Goal: Information Seeking & Learning: Learn about a topic

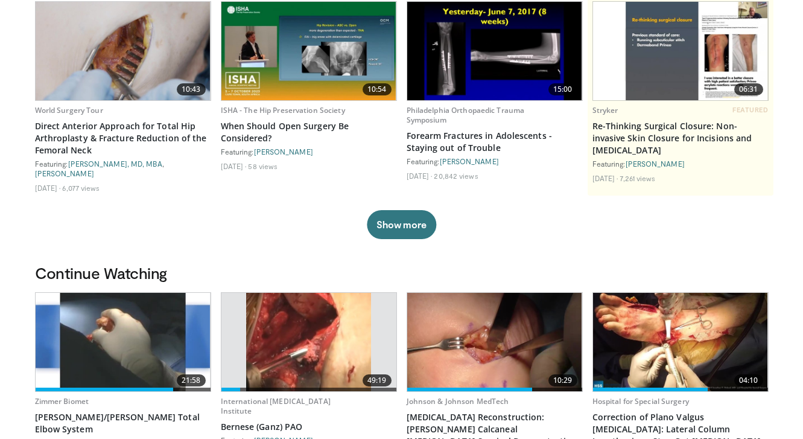
scroll to position [119, 0]
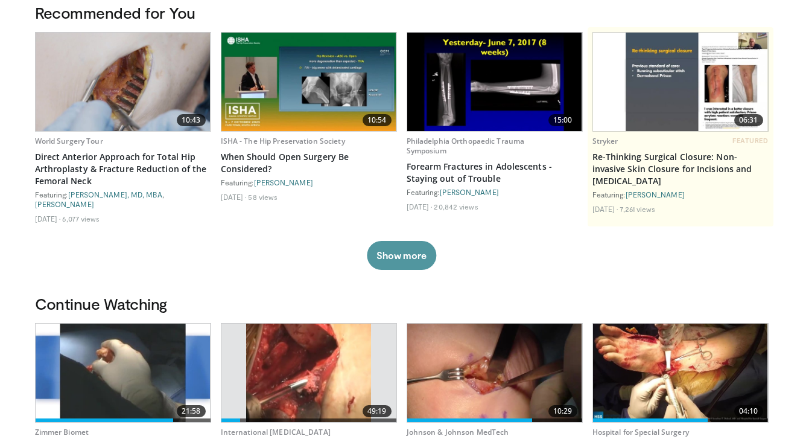
click at [391, 250] on button "Show more" at bounding box center [401, 255] width 69 height 29
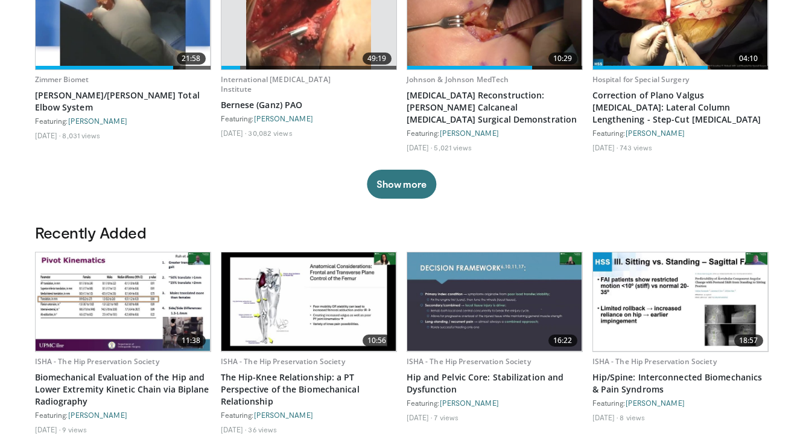
scroll to position [692, 0]
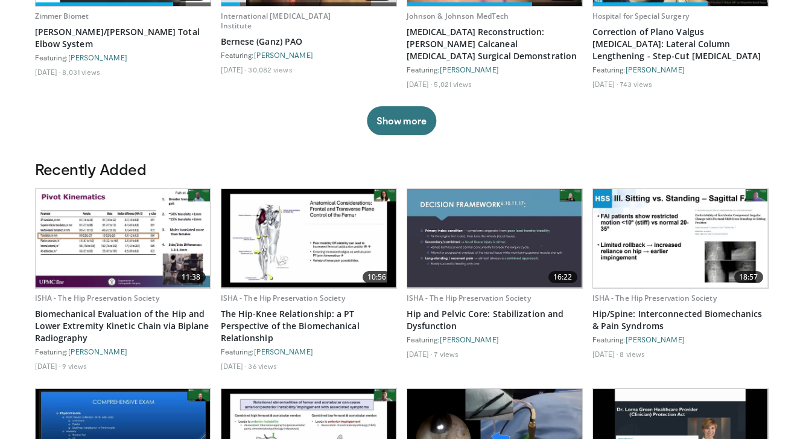
click at [340, 258] on img at bounding box center [308, 238] width 175 height 98
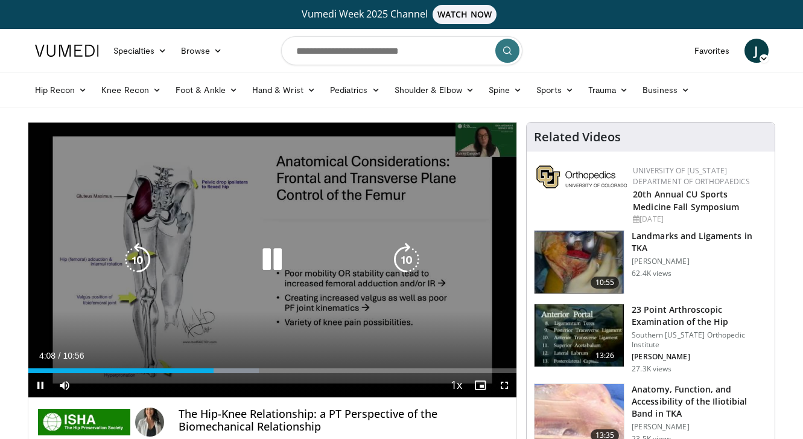
click at [154, 261] on icon "Video Player" at bounding box center [138, 259] width 34 height 34
click at [147, 261] on icon "Video Player" at bounding box center [138, 259] width 34 height 34
click at [146, 261] on icon "Video Player" at bounding box center [138, 259] width 34 height 34
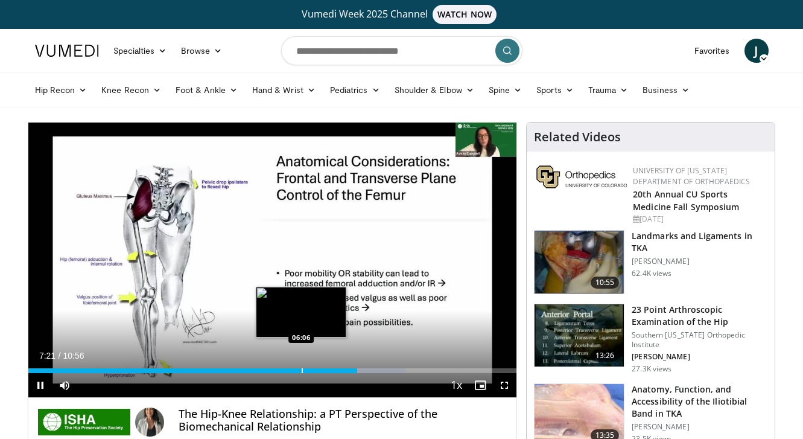
click at [302, 370] on div "Progress Bar" at bounding box center [302, 370] width 1 height 5
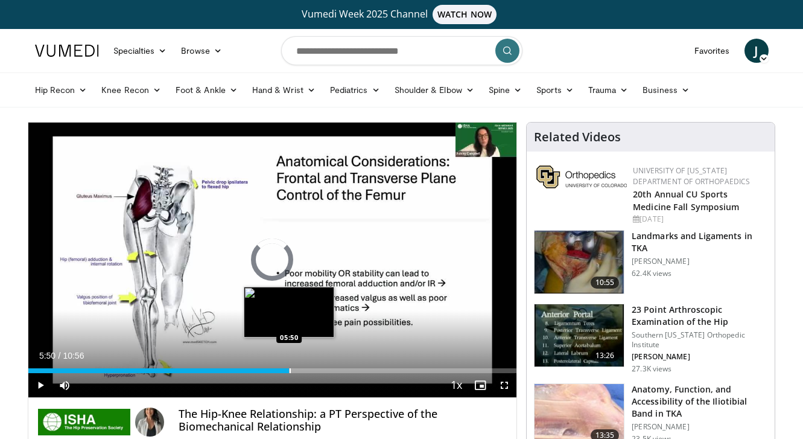
click at [290, 371] on div "Progress Bar" at bounding box center [290, 370] width 1 height 5
click at [285, 372] on div "Progress Bar" at bounding box center [285, 370] width 1 height 5
click at [280, 372] on div "Progress Bar" at bounding box center [280, 370] width 1 height 5
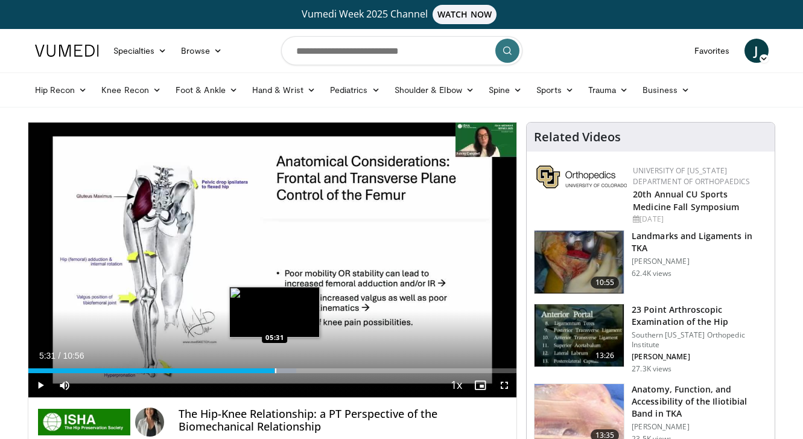
click at [275, 372] on div "Progress Bar" at bounding box center [275, 370] width 1 height 5
click at [267, 372] on div "Progress Bar" at bounding box center [267, 370] width 1 height 5
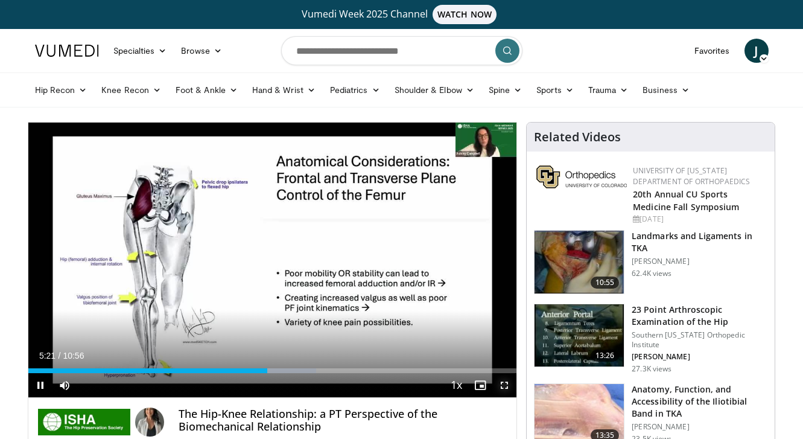
click at [506, 391] on span "Video Player" at bounding box center [504, 385] width 24 height 24
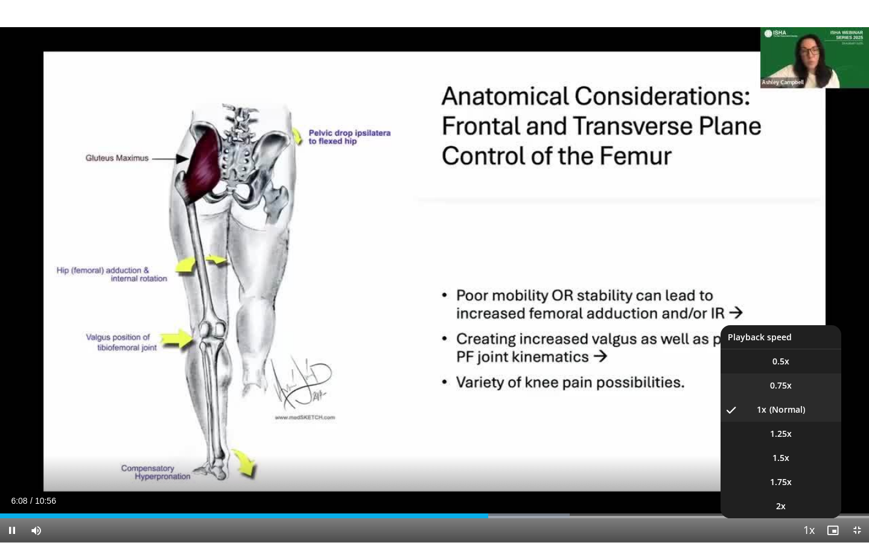
click at [783, 390] on span "0.75x" at bounding box center [781, 385] width 22 height 12
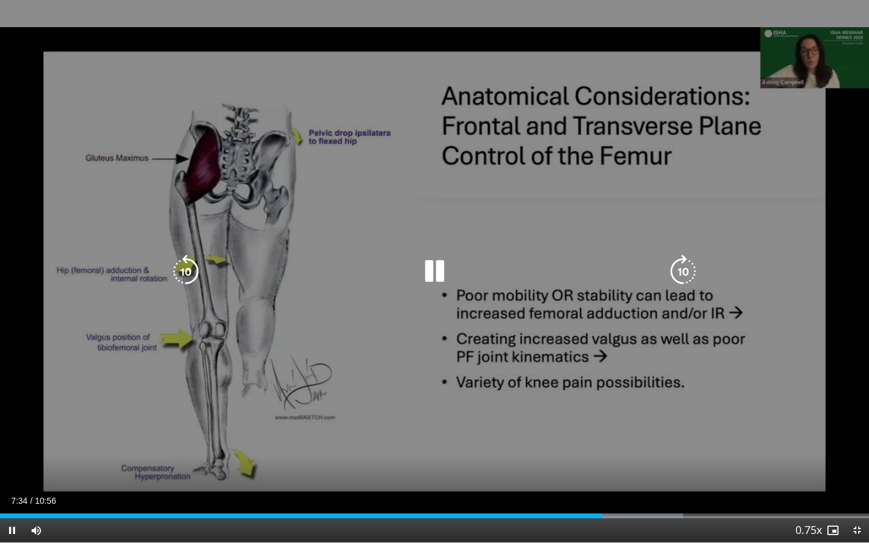
click at [195, 280] on icon "Video Player" at bounding box center [186, 272] width 34 height 34
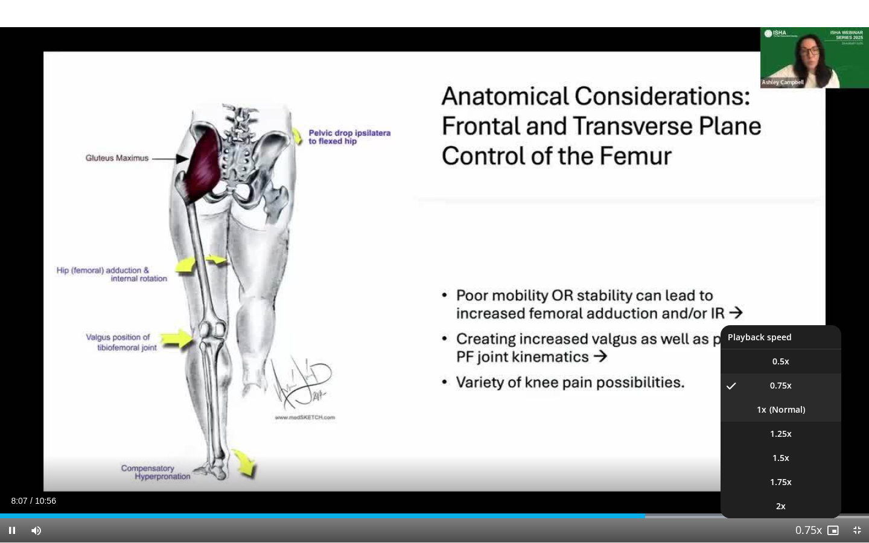
click at [795, 405] on li "1x" at bounding box center [780, 409] width 121 height 24
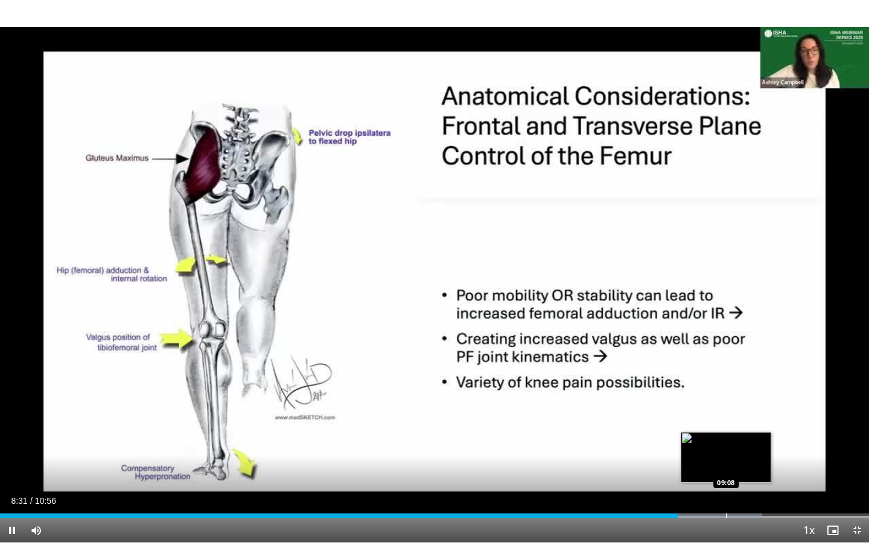
click at [725, 438] on div "Progress Bar" at bounding box center [700, 515] width 124 height 5
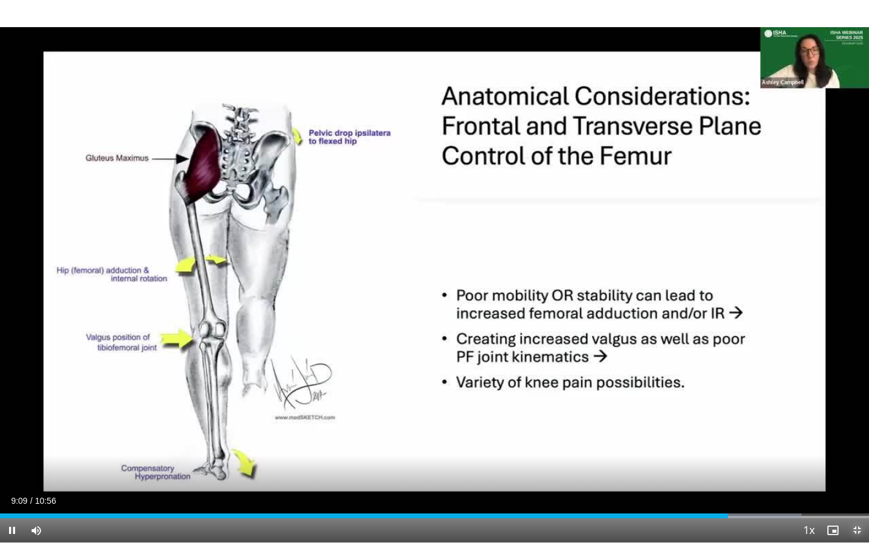
click at [802, 438] on span "Video Player" at bounding box center [856, 530] width 24 height 24
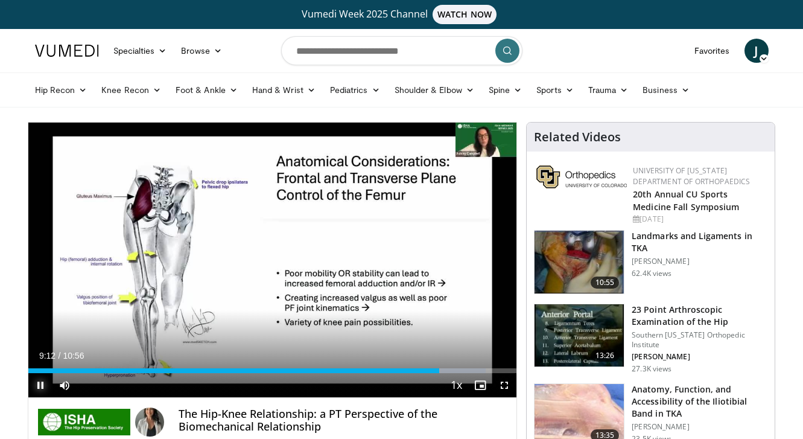
click at [33, 388] on span "Video Player" at bounding box center [40, 385] width 24 height 24
click at [348, 52] on input "Search topics, interventions" at bounding box center [401, 50] width 241 height 29
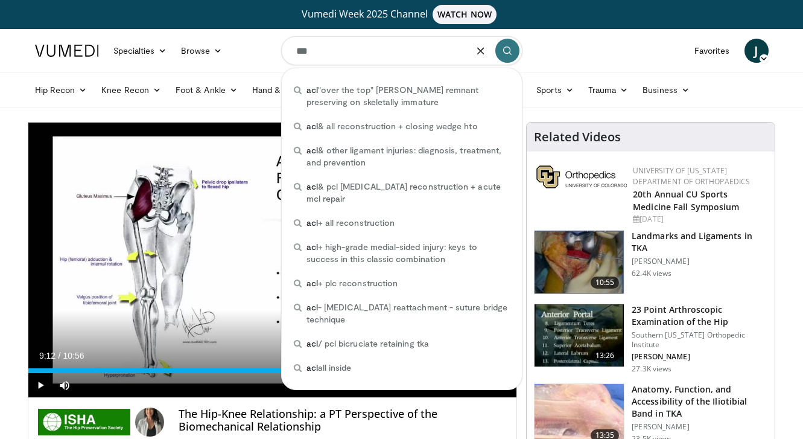
type input "***"
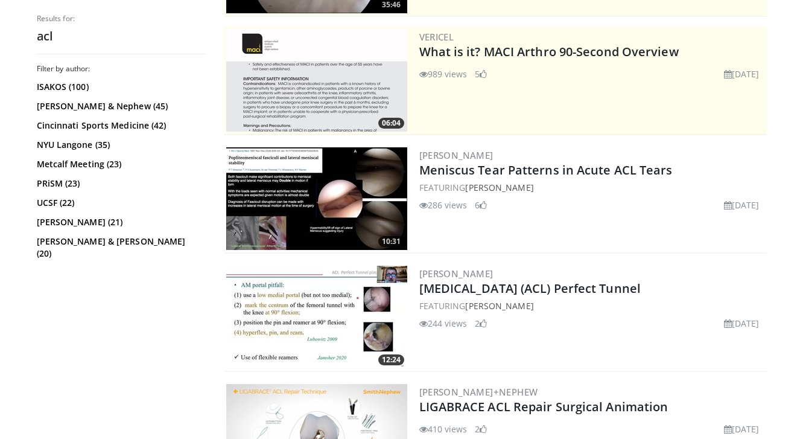
scroll to position [255, 0]
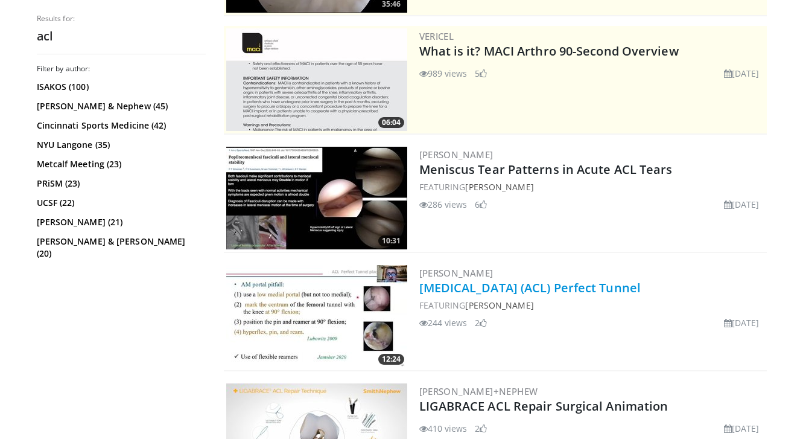
click at [534, 291] on link "[MEDICAL_DATA] (ACL) Perfect Tunnel" at bounding box center [530, 287] width 222 height 16
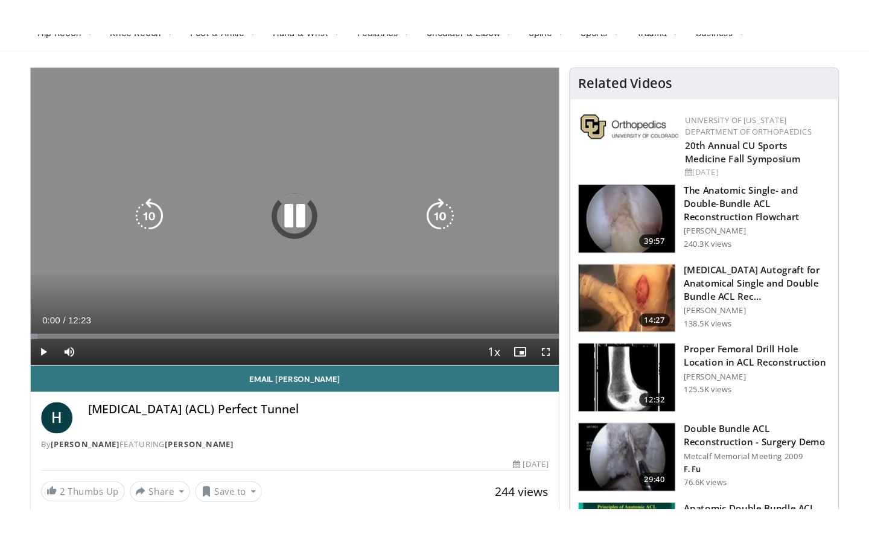
scroll to position [93, 0]
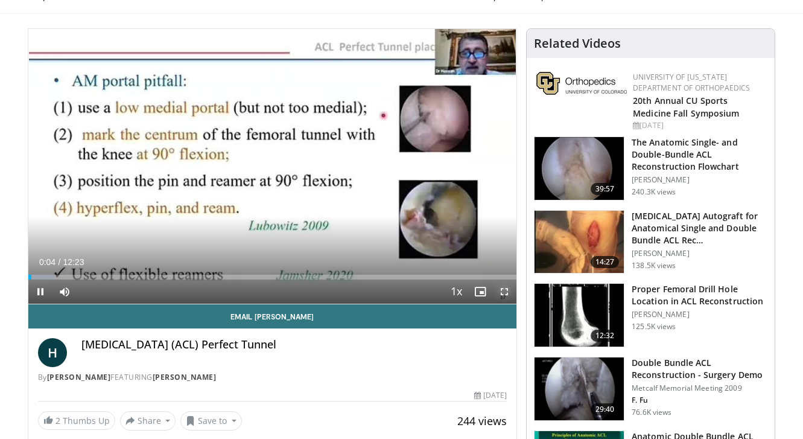
click at [503, 290] on span "Video Player" at bounding box center [504, 291] width 24 height 24
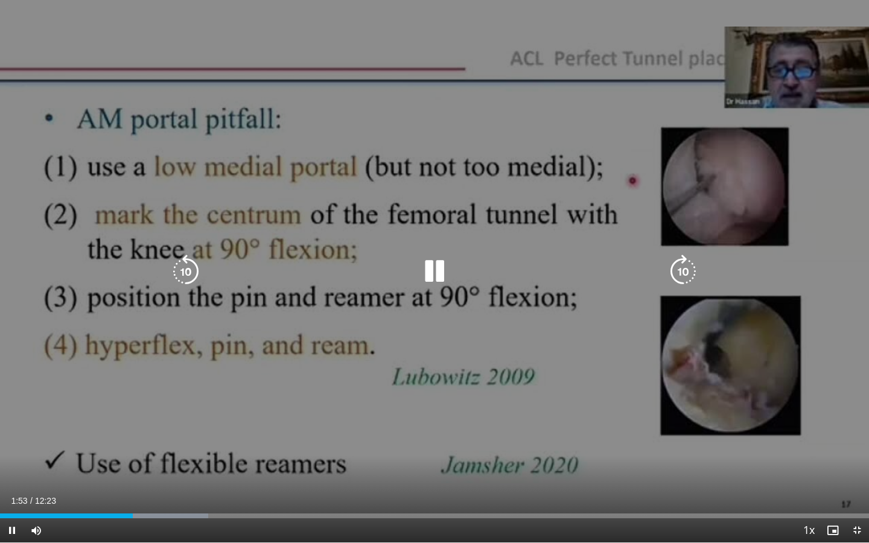
click at [178, 273] on icon "Video Player" at bounding box center [186, 272] width 34 height 34
click at [200, 267] on icon "Video Player" at bounding box center [186, 272] width 34 height 34
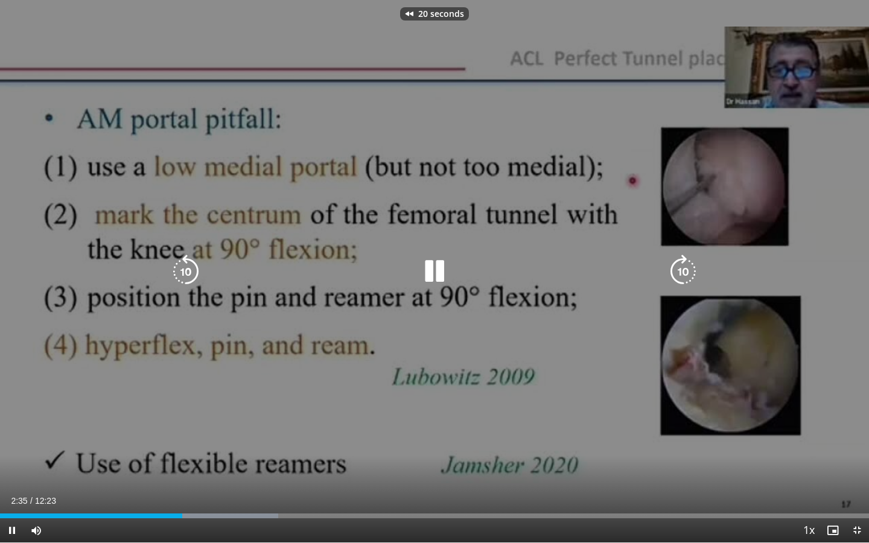
click at [200, 267] on icon "Video Player" at bounding box center [186, 272] width 34 height 34
click at [196, 260] on icon "Video Player" at bounding box center [186, 272] width 34 height 34
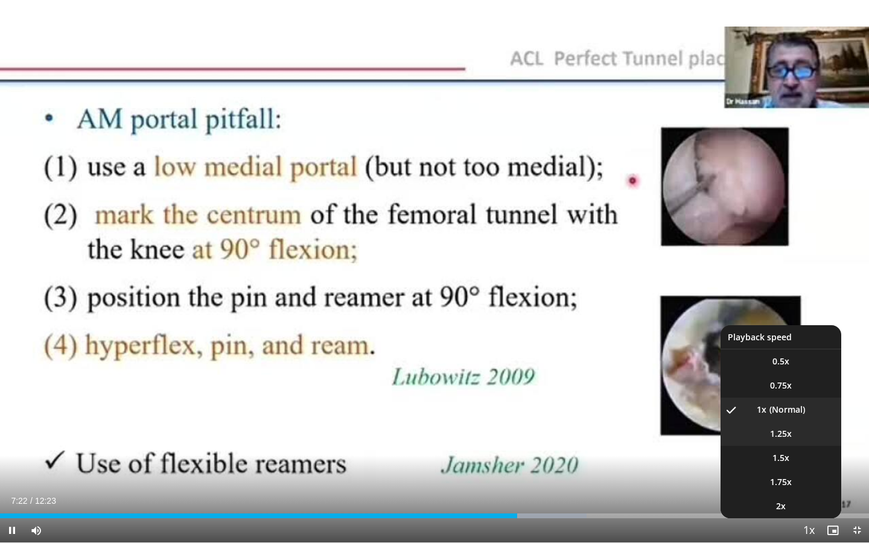
click at [800, 438] on li "1.25x" at bounding box center [780, 434] width 121 height 24
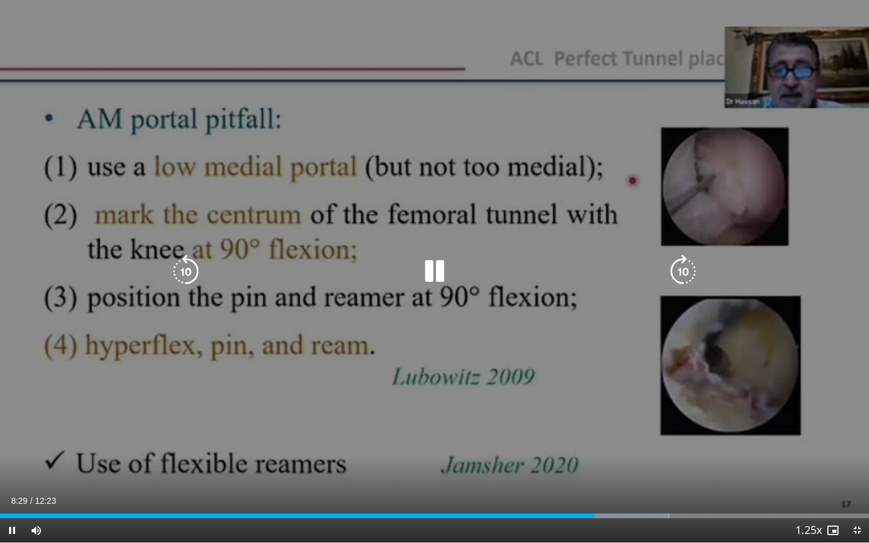
click at [200, 277] on icon "Video Player" at bounding box center [186, 272] width 34 height 34
click at [192, 276] on icon "Video Player" at bounding box center [186, 272] width 34 height 34
click at [195, 276] on icon "Video Player" at bounding box center [186, 272] width 34 height 34
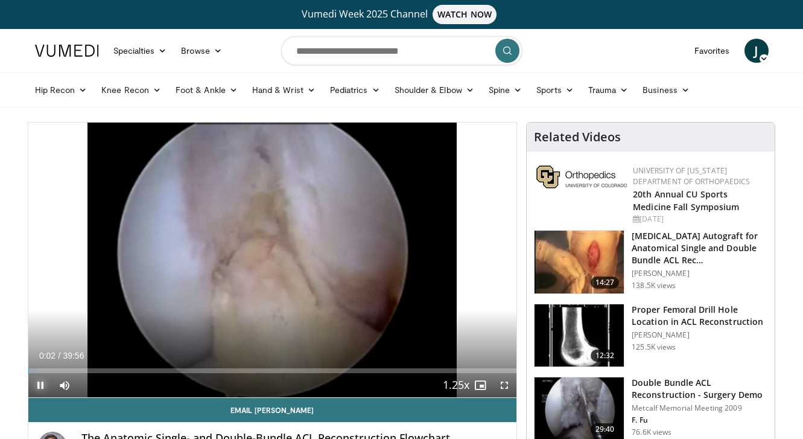
click at [43, 387] on span "Video Player" at bounding box center [40, 385] width 24 height 24
click at [338, 50] on input "Search topics, interventions" at bounding box center [401, 50] width 241 height 29
type input "****"
click at [599, 60] on nav "Specialties Adult & Family Medicine Allergy, Asthma, Immunology Anesthesiology …" at bounding box center [402, 50] width 748 height 43
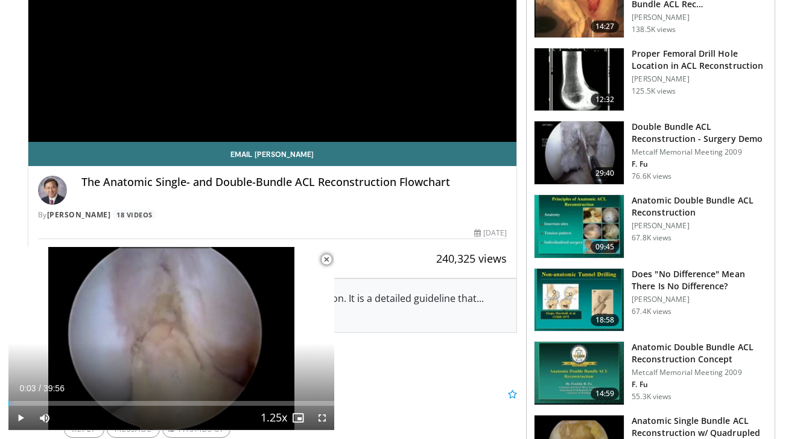
scroll to position [256, 0]
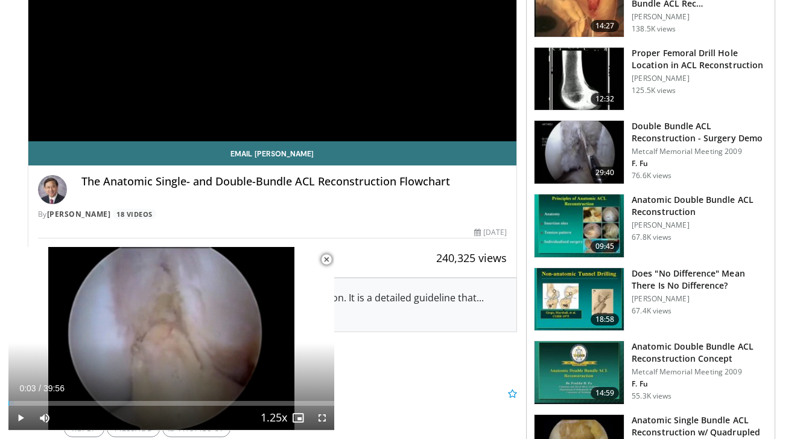
click at [325, 262] on span "Video Player" at bounding box center [326, 259] width 24 height 24
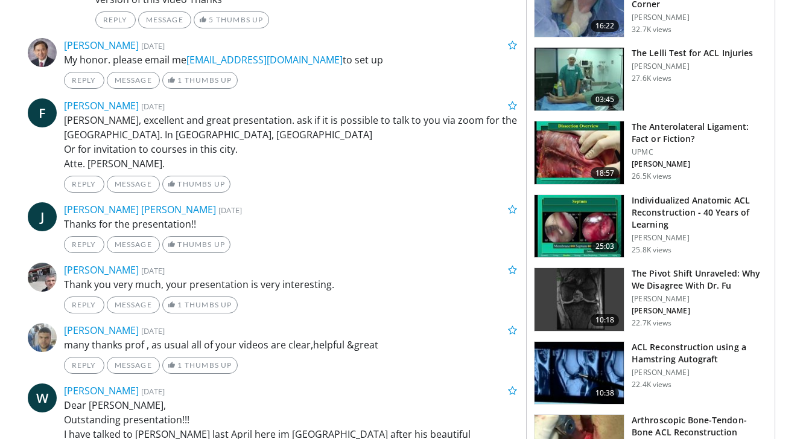
scroll to position [861, 0]
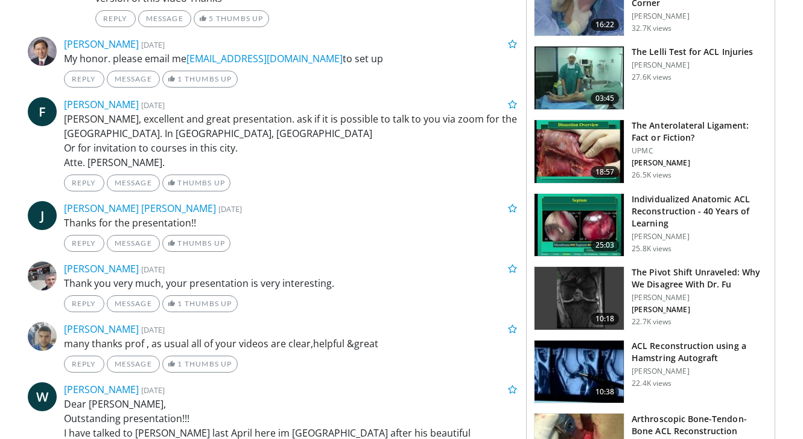
click at [659, 275] on h3 "The Pivot Shift Unraveled: Why We Disagree With Dr. Fu" at bounding box center [700, 278] width 136 height 24
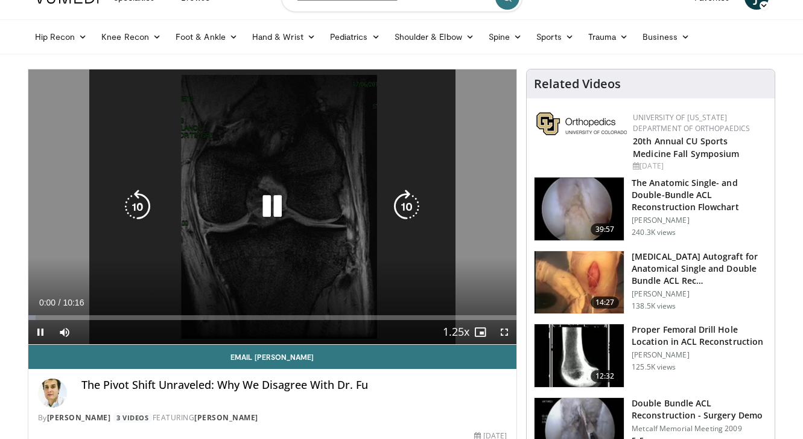
scroll to position [55, 0]
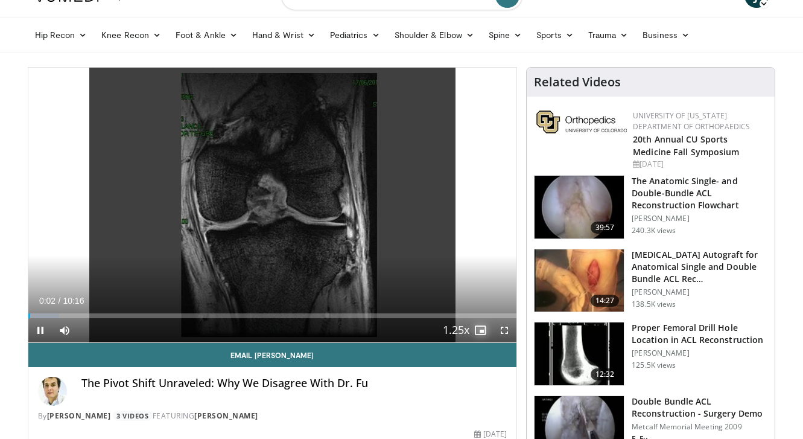
click at [483, 332] on span "Video Player" at bounding box center [480, 330] width 24 height 24
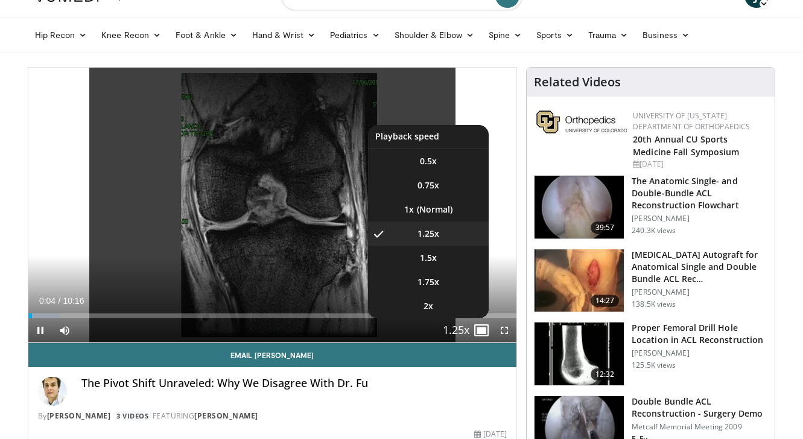
click at [456, 329] on span "Video Player" at bounding box center [456, 330] width 17 height 24
click at [432, 208] on li "1x" at bounding box center [428, 209] width 121 height 24
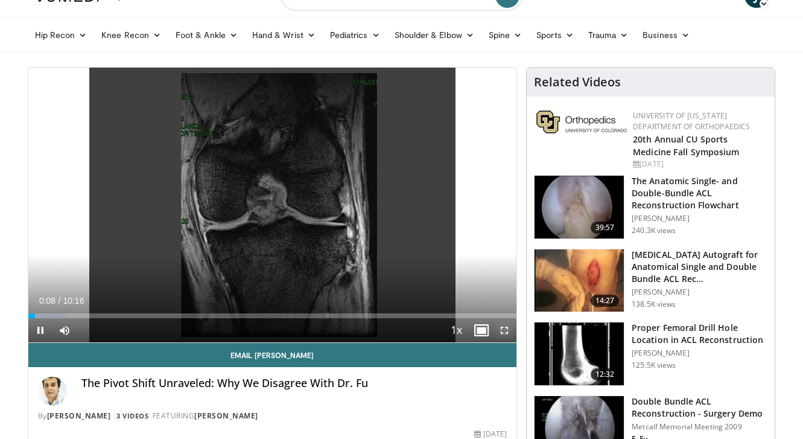
click at [502, 335] on span "Video Player" at bounding box center [504, 330] width 24 height 24
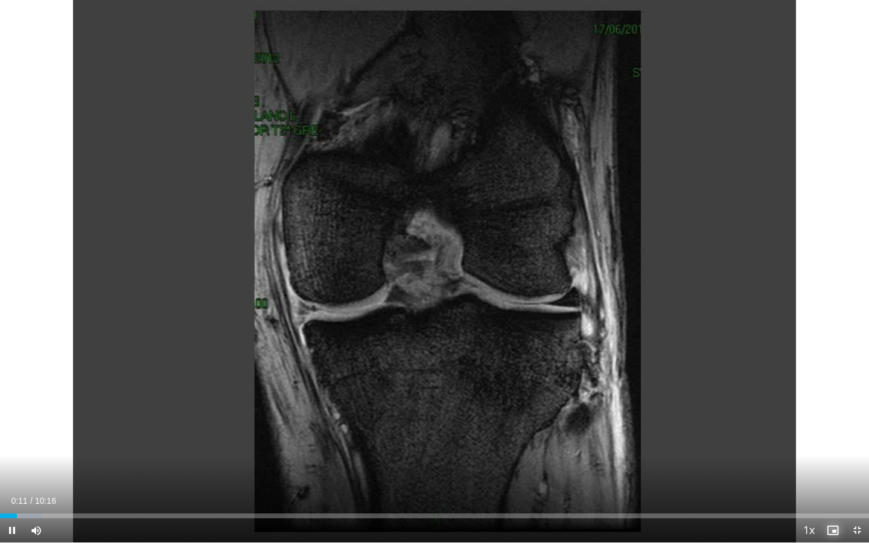
click at [802, 438] on span "Video Player" at bounding box center [832, 530] width 24 height 24
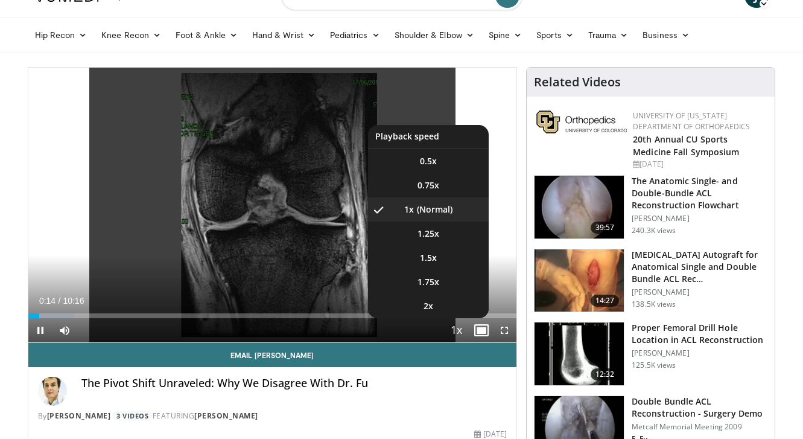
click at [457, 325] on span "Video Player" at bounding box center [456, 330] width 17 height 24
drag, startPoint x: 452, startPoint y: 334, endPoint x: 439, endPoint y: 191, distance: 143.6
click at [444, 318] on div "1x Playback Rate 0.5x 0.75x 1x , selected 1.25x 1.5x 1.75x 2x" at bounding box center [456, 330] width 24 height 24
click at [428, 187] on span "0.75x" at bounding box center [428, 185] width 22 height 12
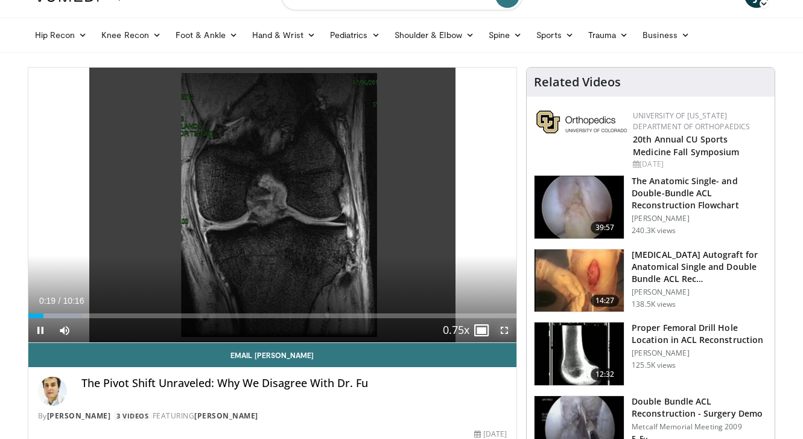
click at [506, 330] on span "Video Player" at bounding box center [504, 330] width 24 height 24
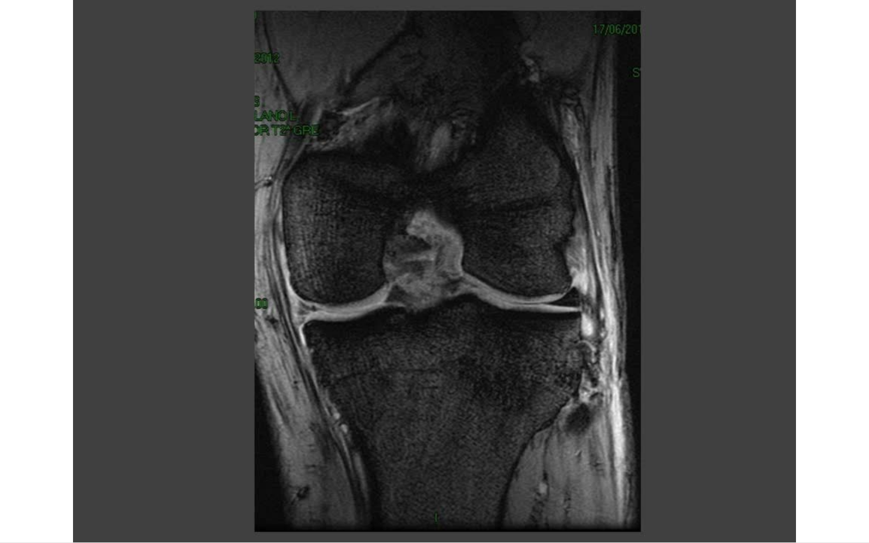
click at [802, 383] on div "10 seconds Tap to unmute" at bounding box center [434, 271] width 869 height 542
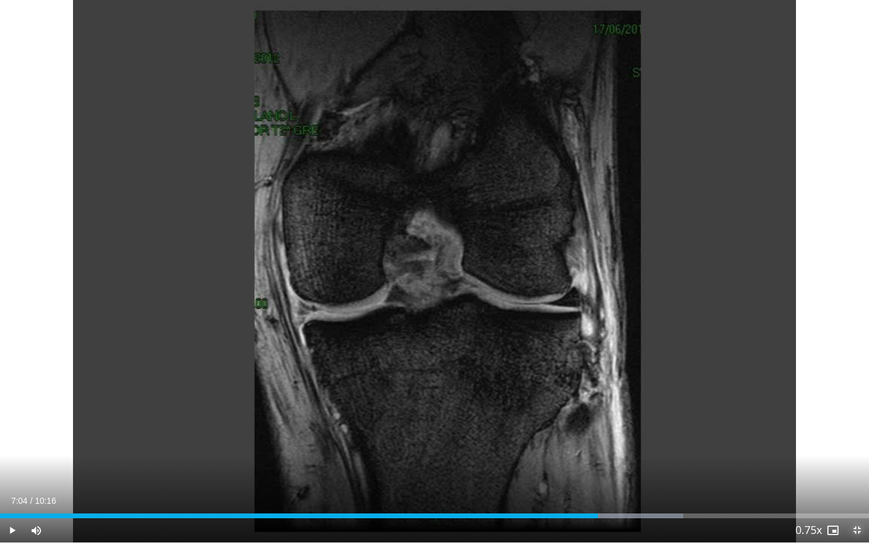
click at [802, 438] on span "Video Player" at bounding box center [856, 530] width 24 height 24
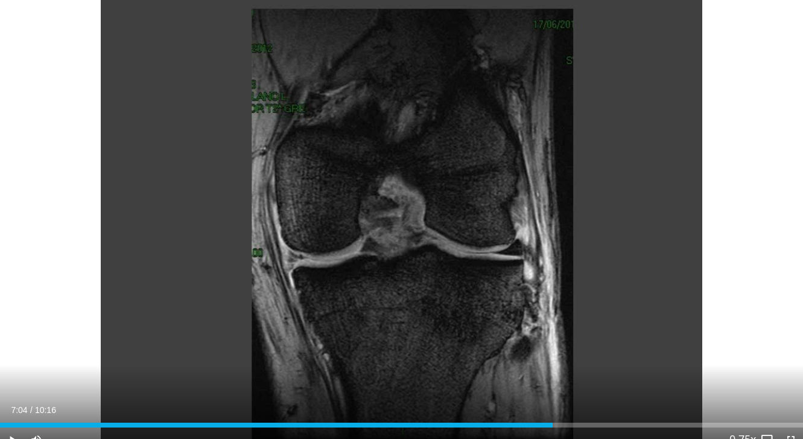
scroll to position [0, 0]
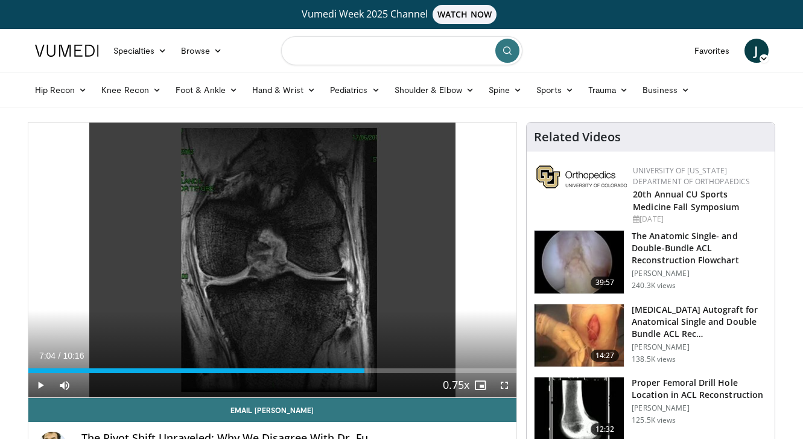
click at [409, 51] on input "Search topics, interventions" at bounding box center [401, 50] width 241 height 29
type input "**********"
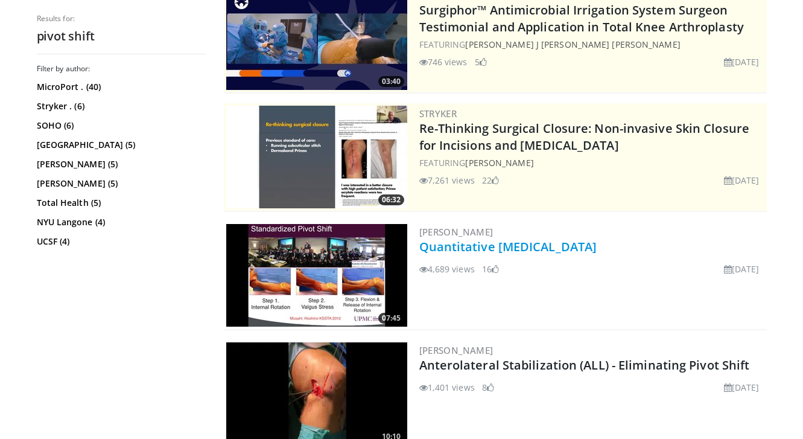
scroll to position [179, 0]
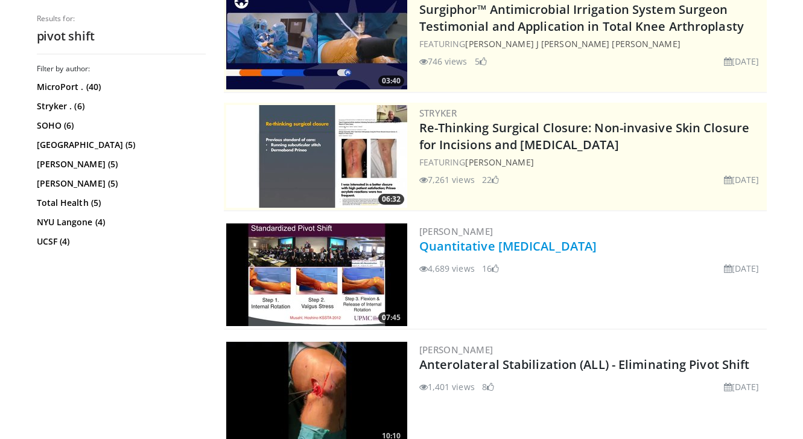
click at [518, 249] on link "Quantitative [MEDICAL_DATA]" at bounding box center [508, 246] width 178 height 16
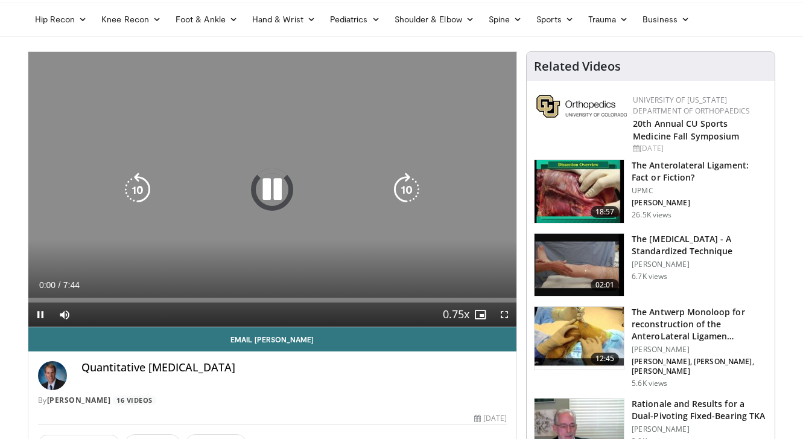
scroll to position [72, 0]
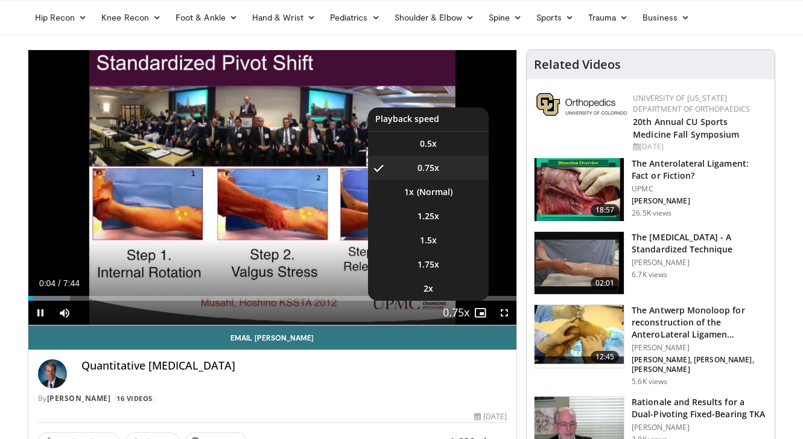
click at [456, 317] on span "Video Player" at bounding box center [456, 313] width 17 height 24
click at [434, 197] on li "1x" at bounding box center [428, 192] width 121 height 24
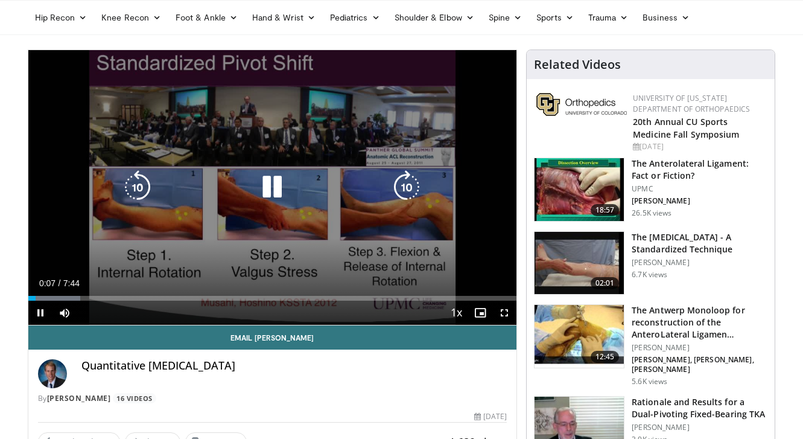
click at [405, 192] on icon "Video Player" at bounding box center [407, 187] width 34 height 34
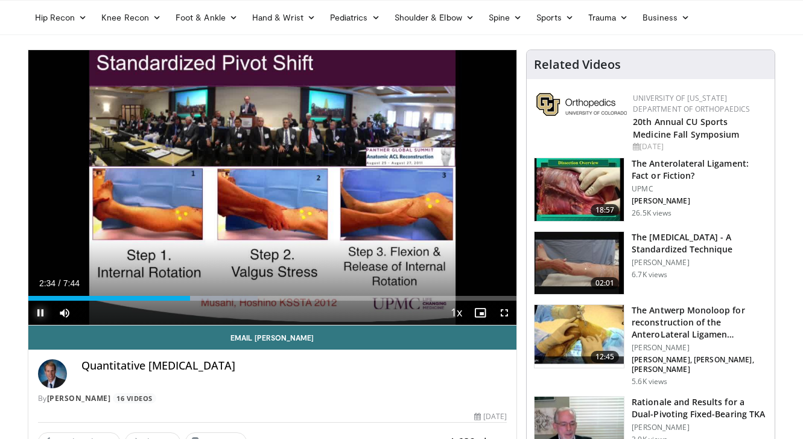
click at [45, 312] on span "Video Player" at bounding box center [40, 312] width 24 height 24
